Goal: Check status: Check status

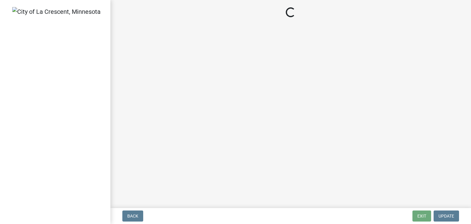
select select "3: 3"
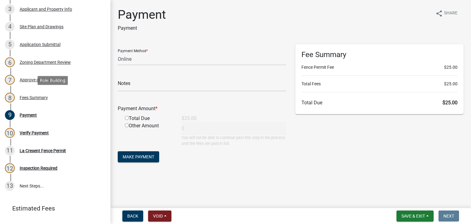
scroll to position [111, 0]
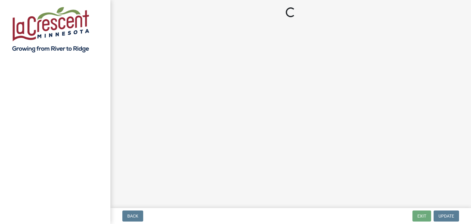
select select "3: 3"
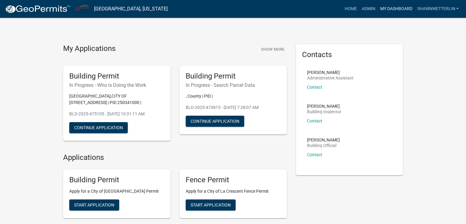
click at [405, 10] on link "My Dashboard" at bounding box center [396, 9] width 37 height 12
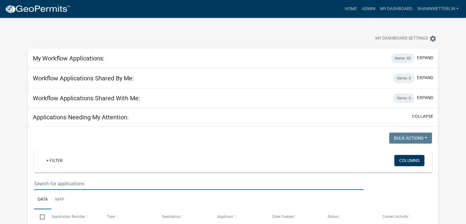
click at [53, 184] on input "text" at bounding box center [199, 183] width 330 height 13
type input "shore acres"
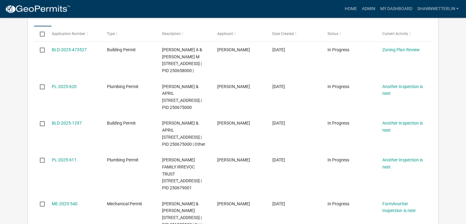
scroll to position [184, 0]
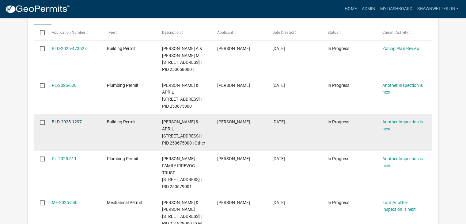
click at [70, 124] on link "BLD-2025-1297" at bounding box center [67, 121] width 30 height 5
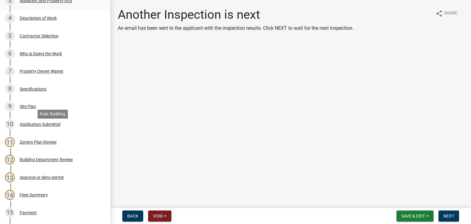
scroll to position [276, 0]
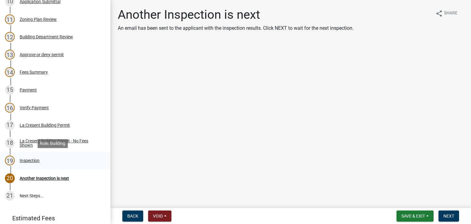
click at [32, 161] on div "Inspection" at bounding box center [30, 160] width 20 height 4
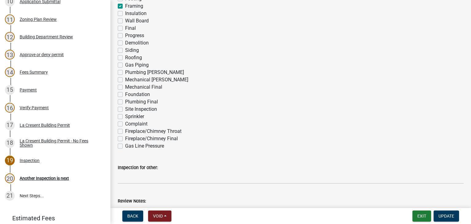
scroll to position [153, 0]
